Goal: Task Accomplishment & Management: Manage account settings

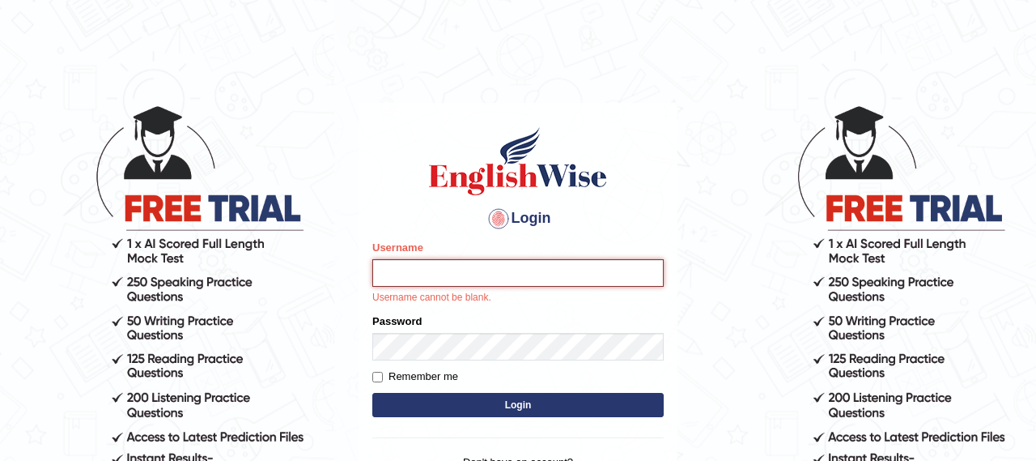
click at [440, 275] on input "Username" at bounding box center [517, 273] width 291 height 28
click at [433, 271] on input "Username" at bounding box center [517, 273] width 291 height 28
click at [407, 273] on input "Username" at bounding box center [517, 273] width 291 height 28
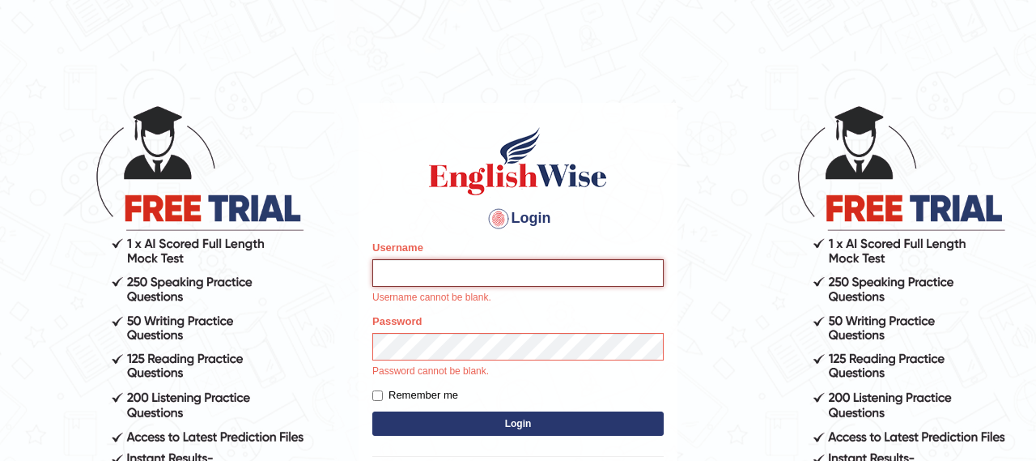
click at [424, 276] on input "Username" at bounding box center [517, 273] width 291 height 28
